Goal: Task Accomplishment & Management: Manage account settings

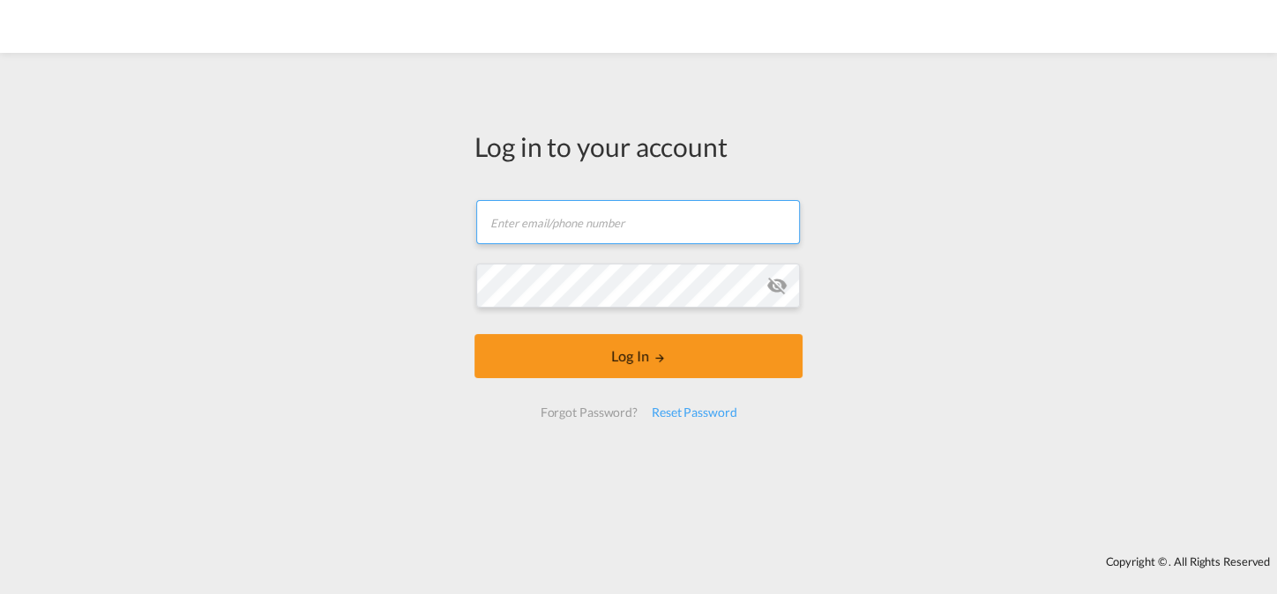
click at [605, 235] on input "text" at bounding box center [638, 222] width 324 height 44
type input "[EMAIL_ADDRESS][DOMAIN_NAME]"
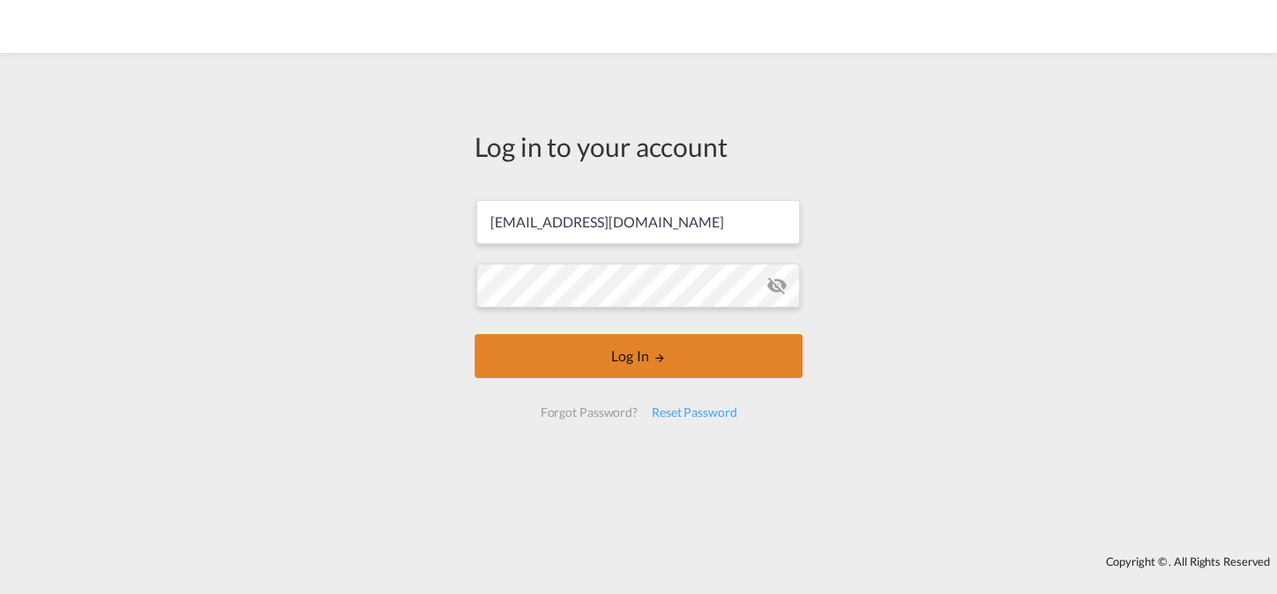
click at [591, 349] on button "Log In" at bounding box center [638, 356] width 328 height 44
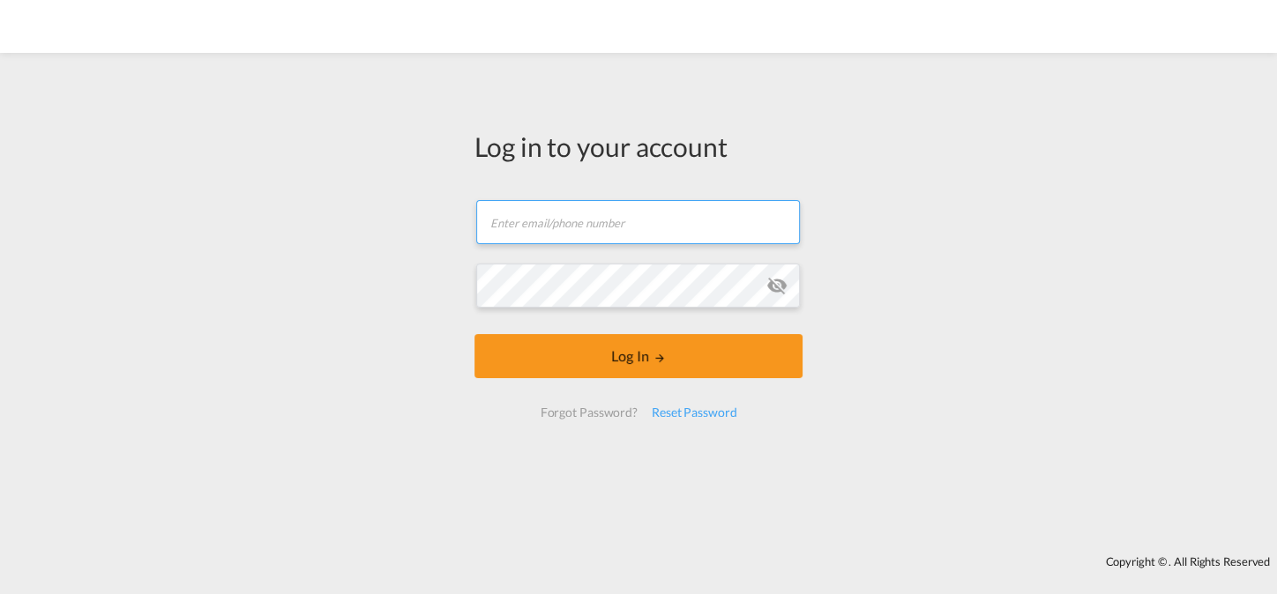
click at [594, 228] on input "text" at bounding box center [638, 222] width 324 height 44
type input "[EMAIL_ADDRESS][DOMAIN_NAME]"
click at [769, 287] on md-icon "icon-eye-off" at bounding box center [776, 285] width 21 height 21
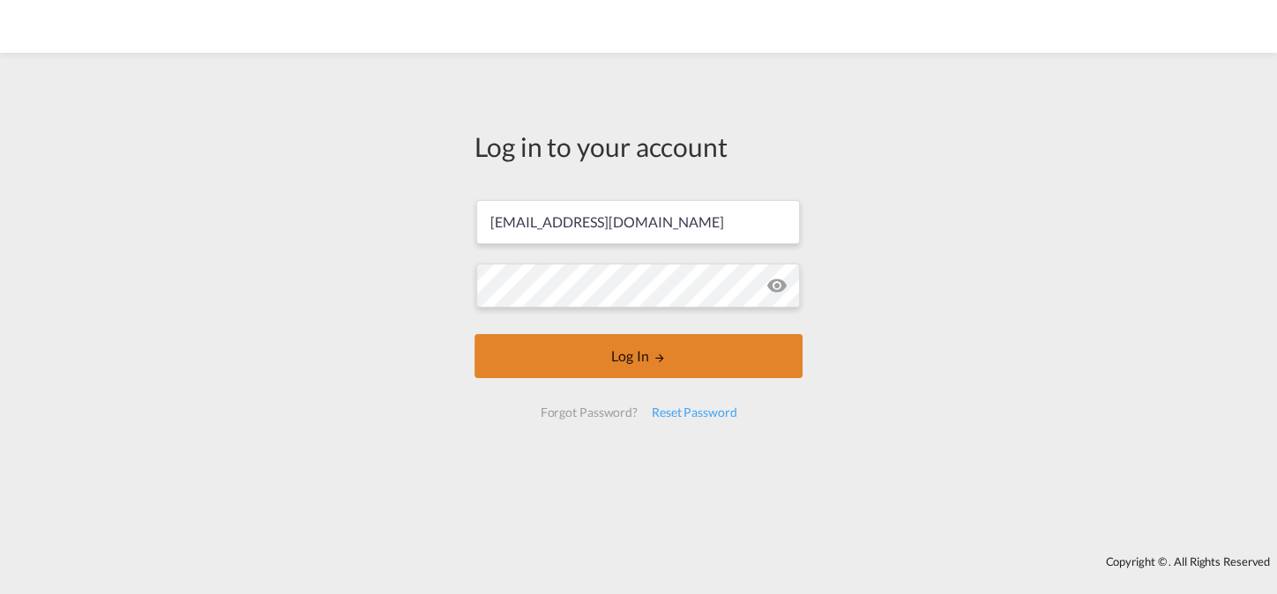
click at [624, 347] on button "Log In" at bounding box center [638, 356] width 328 height 44
